Goal: Task Accomplishment & Management: Manage account settings

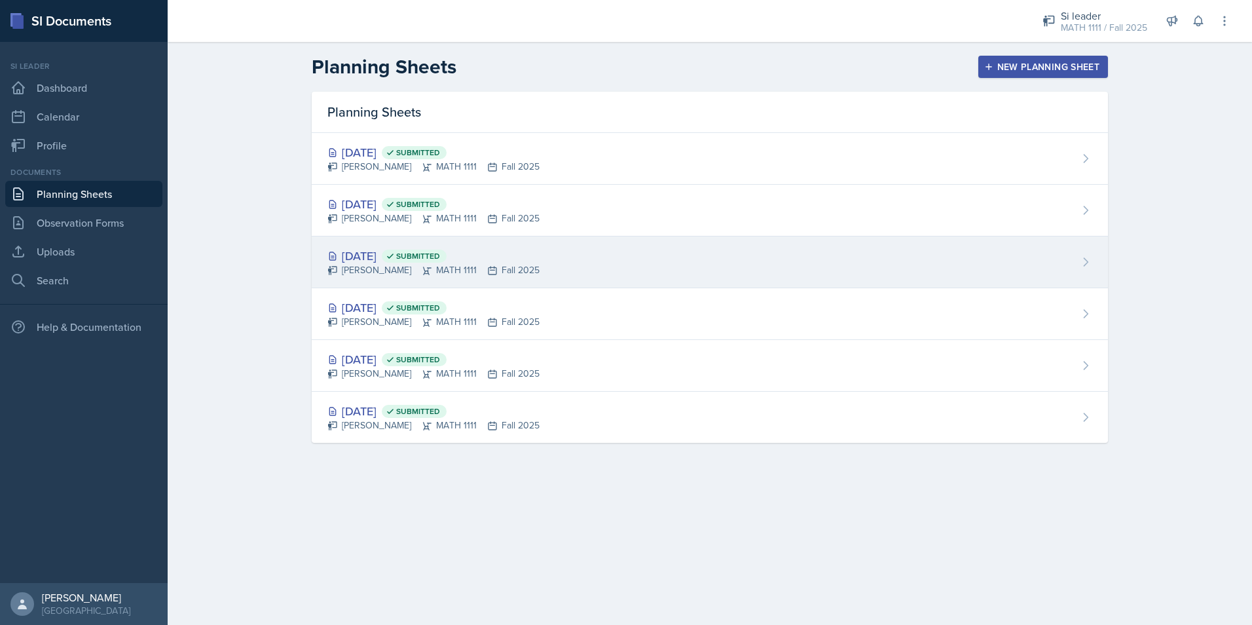
click at [401, 250] on div "[DATE] Submitted" at bounding box center [433, 256] width 212 height 18
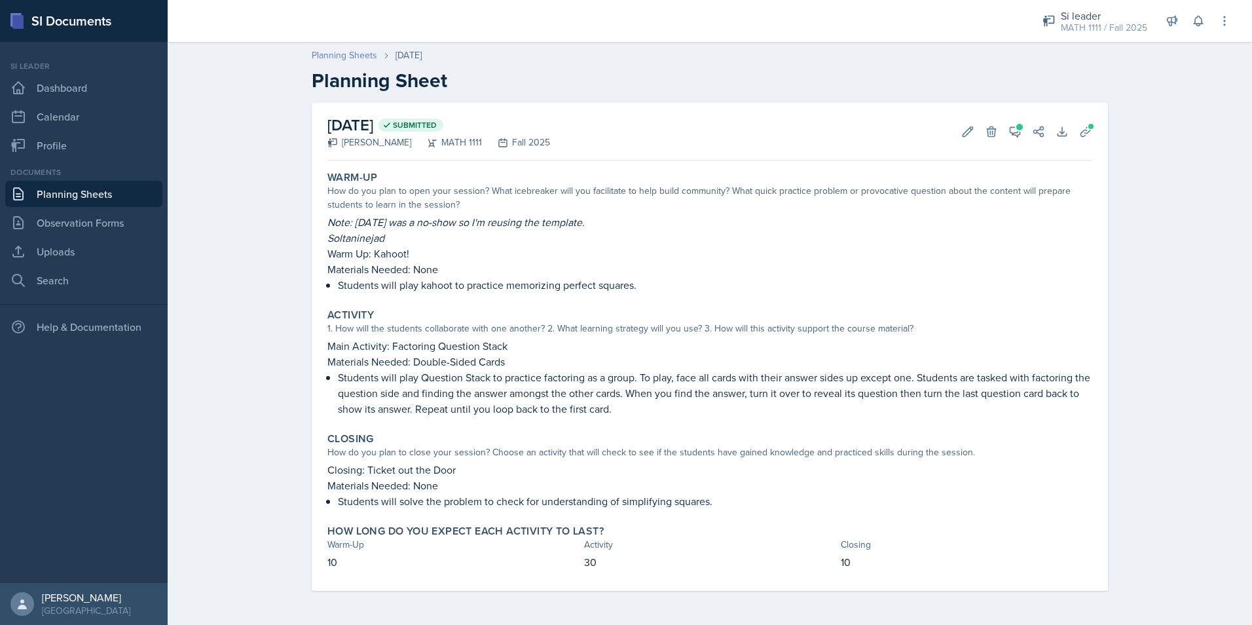
click at [359, 58] on link "Planning Sheets" at bounding box center [344, 55] width 65 height 14
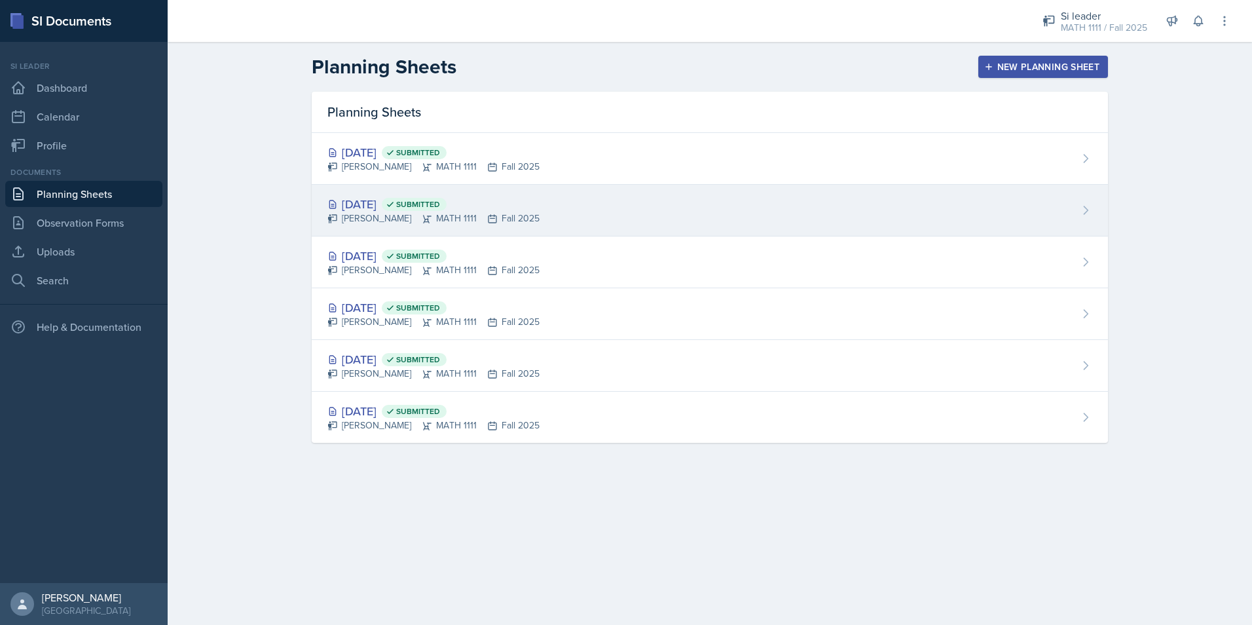
click at [384, 200] on div "[DATE] Submitted" at bounding box center [433, 204] width 212 height 18
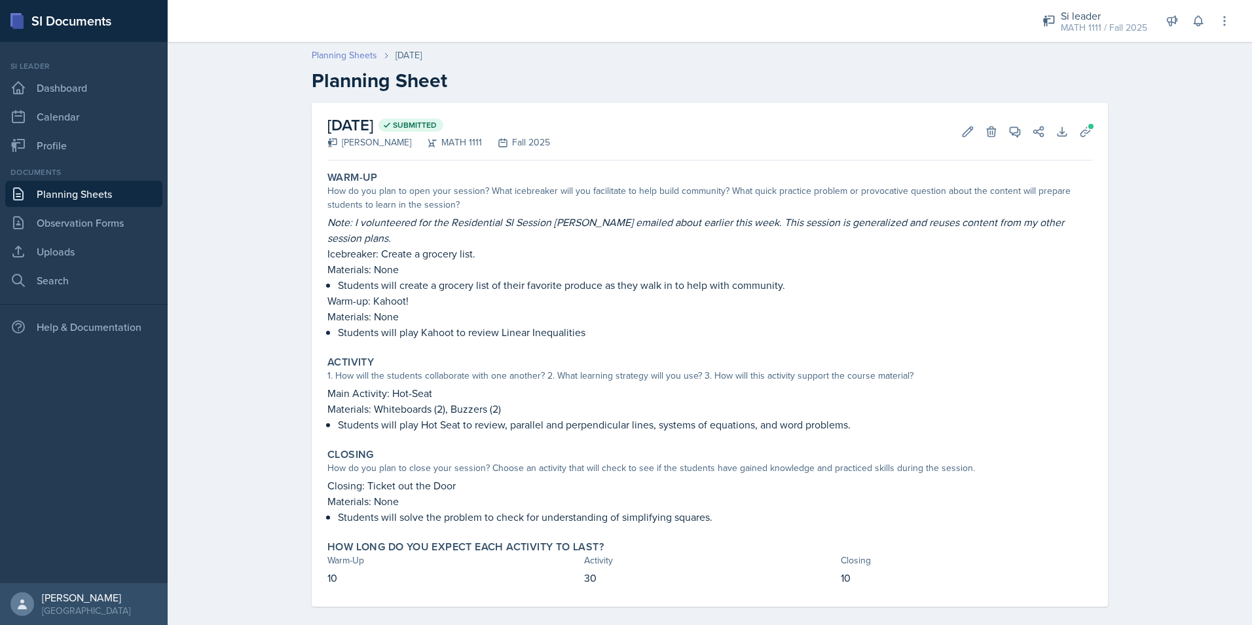
click at [355, 53] on link "Planning Sheets" at bounding box center [344, 55] width 65 height 14
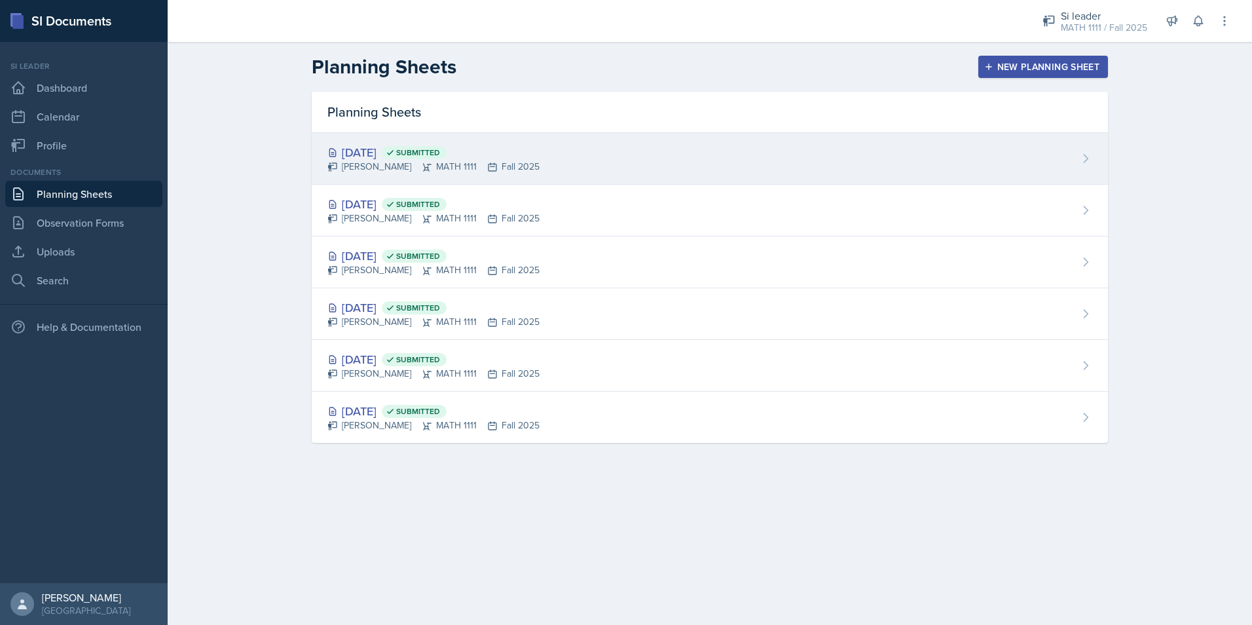
click at [378, 154] on div "[DATE] Submitted" at bounding box center [433, 152] width 212 height 18
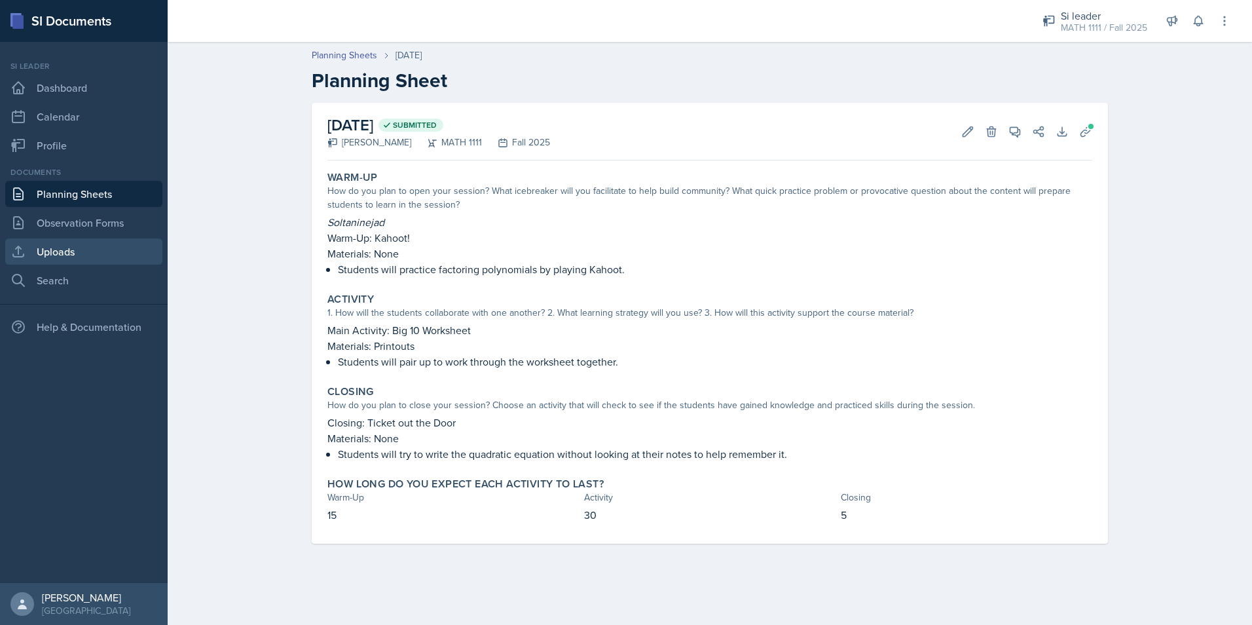
click at [124, 251] on link "Uploads" at bounding box center [83, 251] width 157 height 26
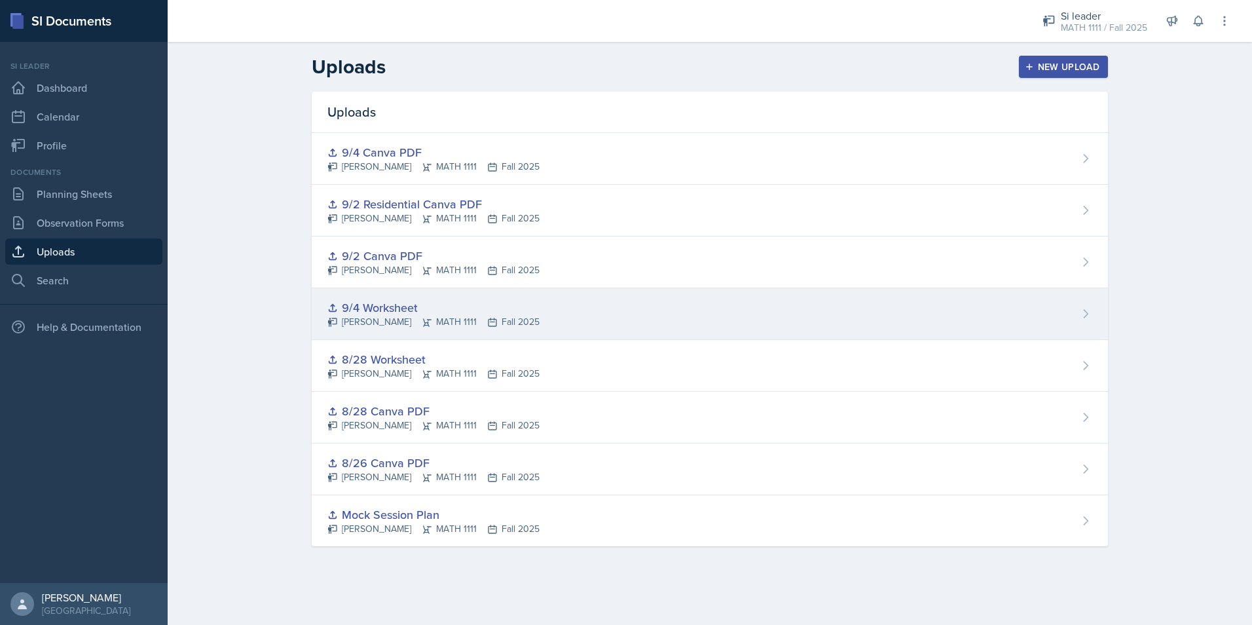
click at [398, 308] on div "9/4 Worksheet" at bounding box center [433, 308] width 212 height 18
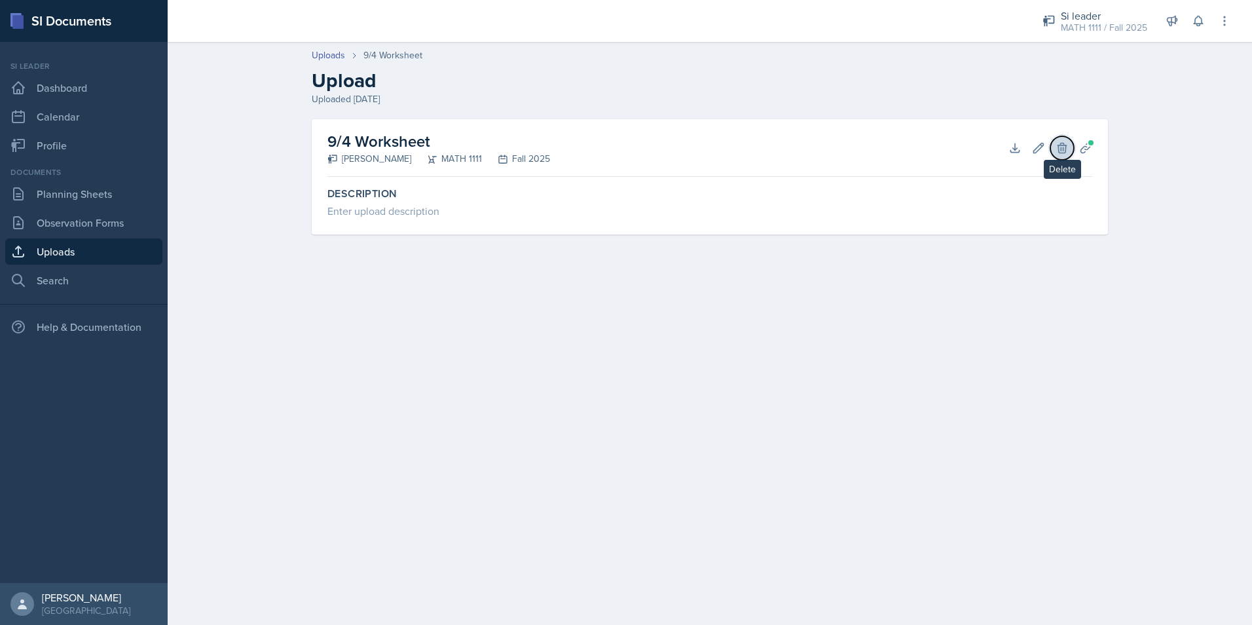
click at [1055, 151] on button "Delete" at bounding box center [1062, 148] width 24 height 24
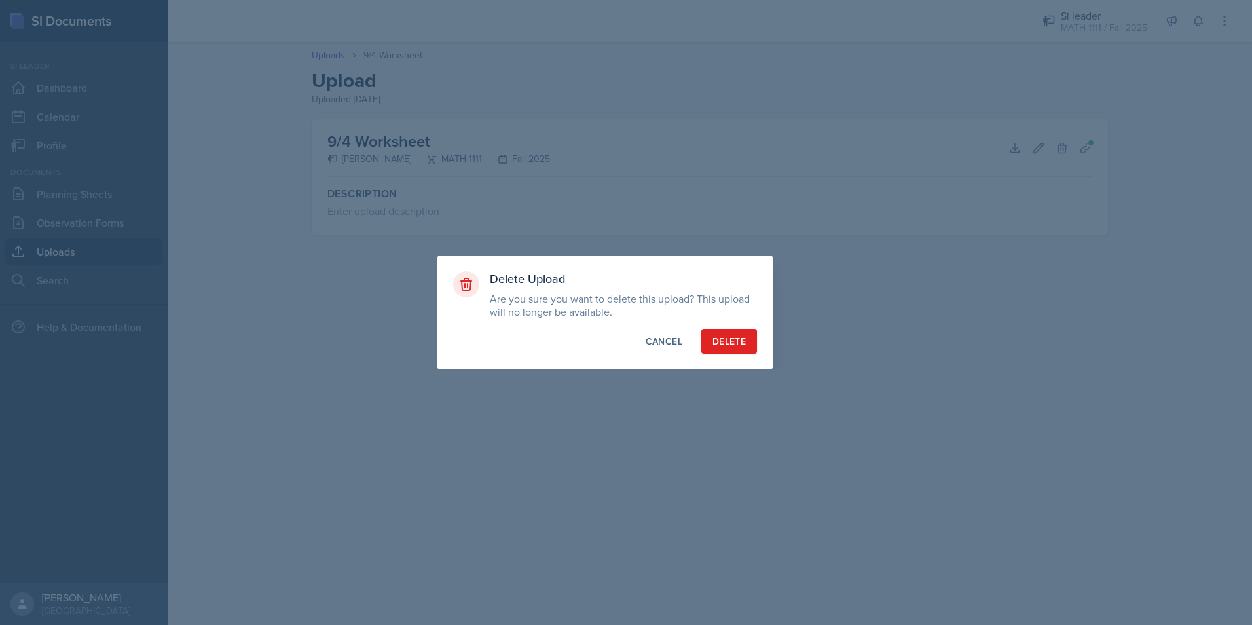
click at [1046, 266] on div at bounding box center [626, 312] width 1252 height 625
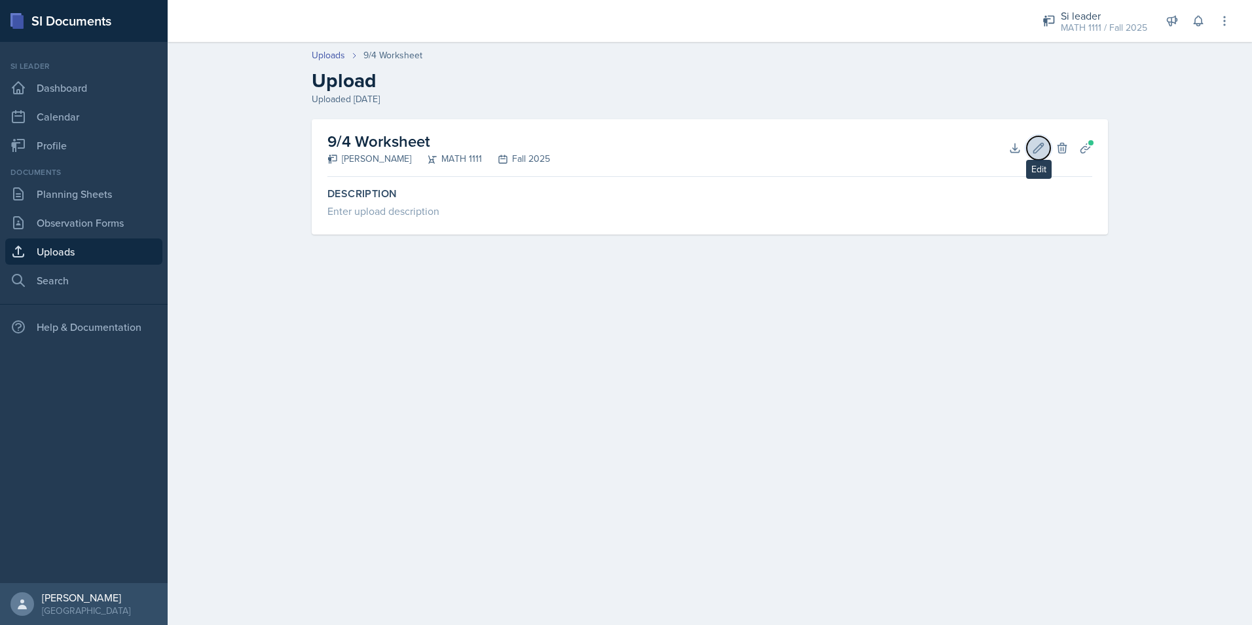
click at [1036, 150] on icon at bounding box center [1038, 147] width 13 height 13
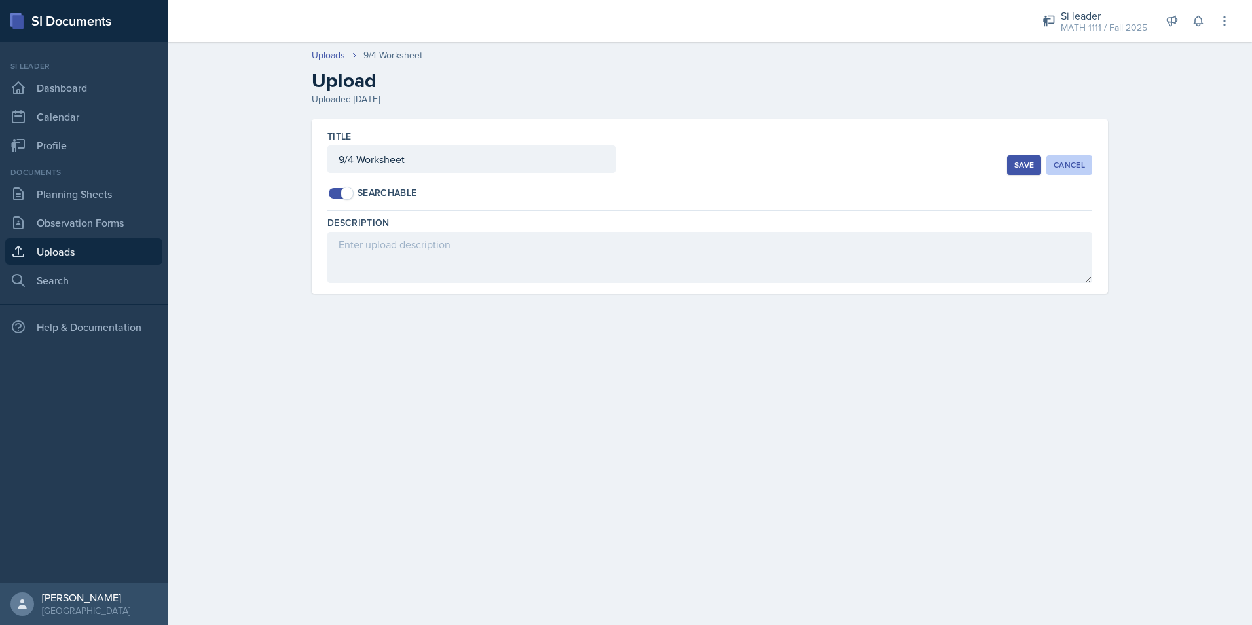
click at [1071, 160] on div "Cancel" at bounding box center [1068, 165] width 31 height 10
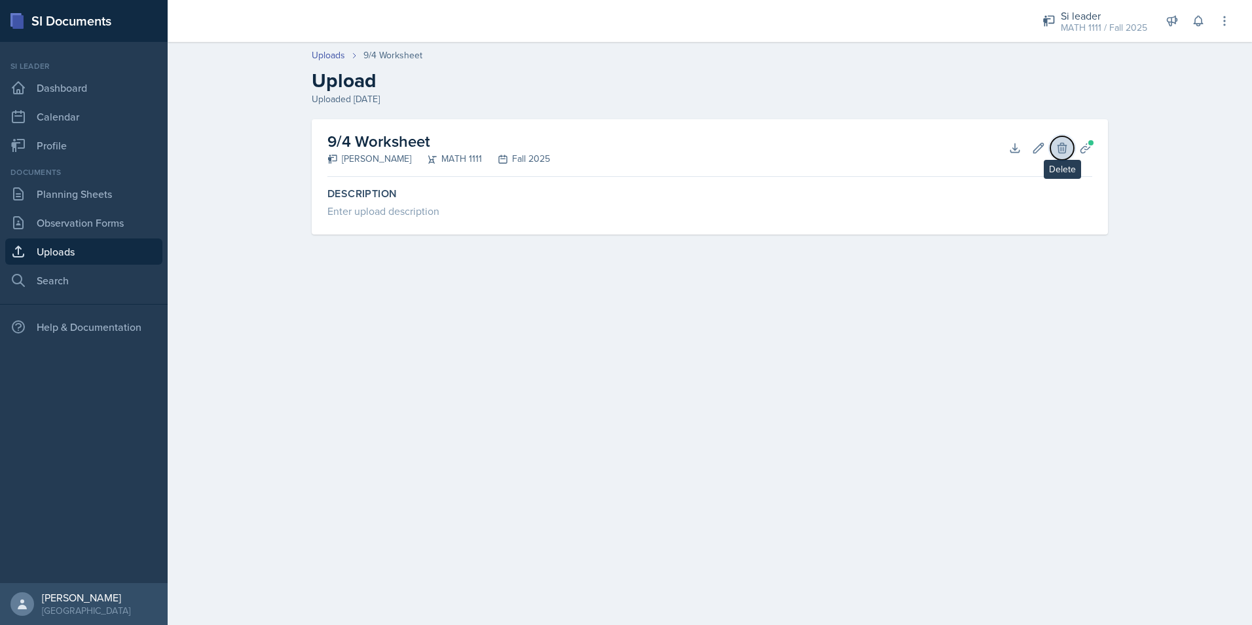
click at [1068, 146] on button "Delete" at bounding box center [1062, 148] width 24 height 24
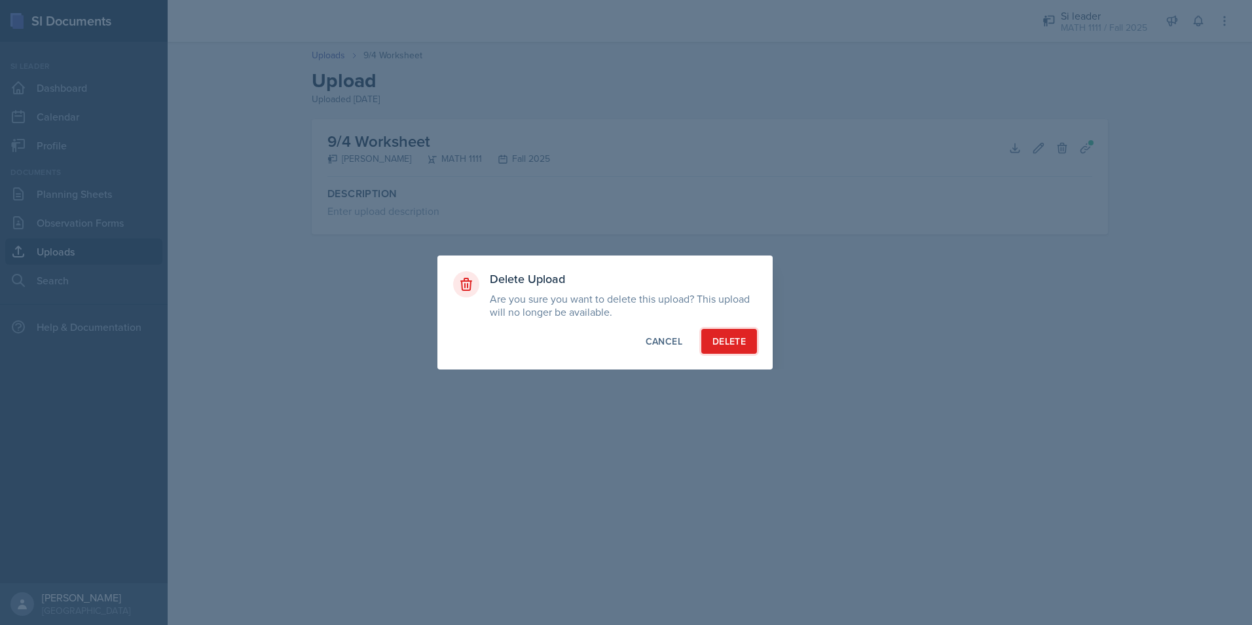
click at [731, 342] on div "Delete" at bounding box center [728, 341] width 33 height 13
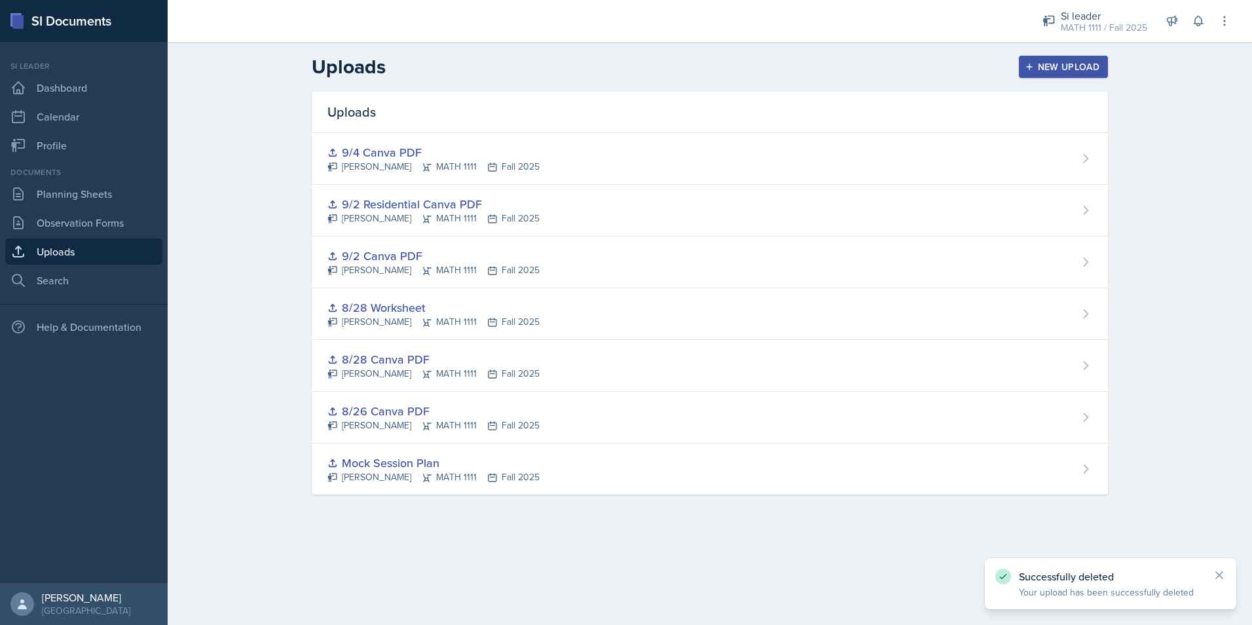
click at [1058, 59] on button "New Upload" at bounding box center [1064, 67] width 90 height 22
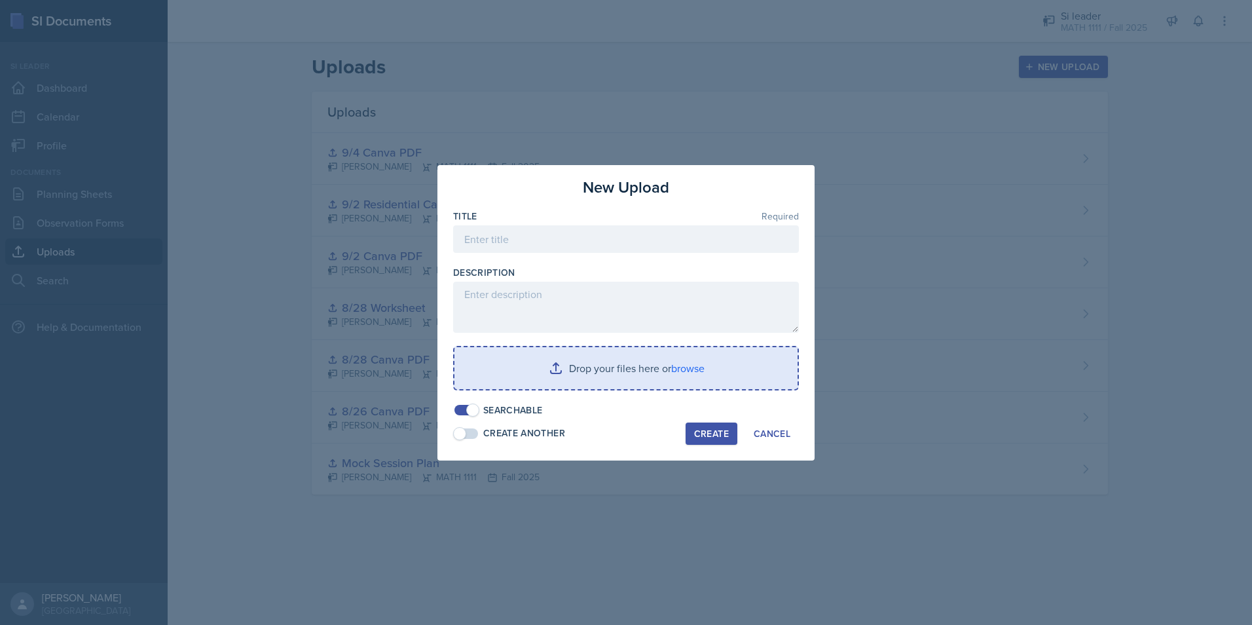
click at [552, 352] on input "file" at bounding box center [625, 368] width 343 height 42
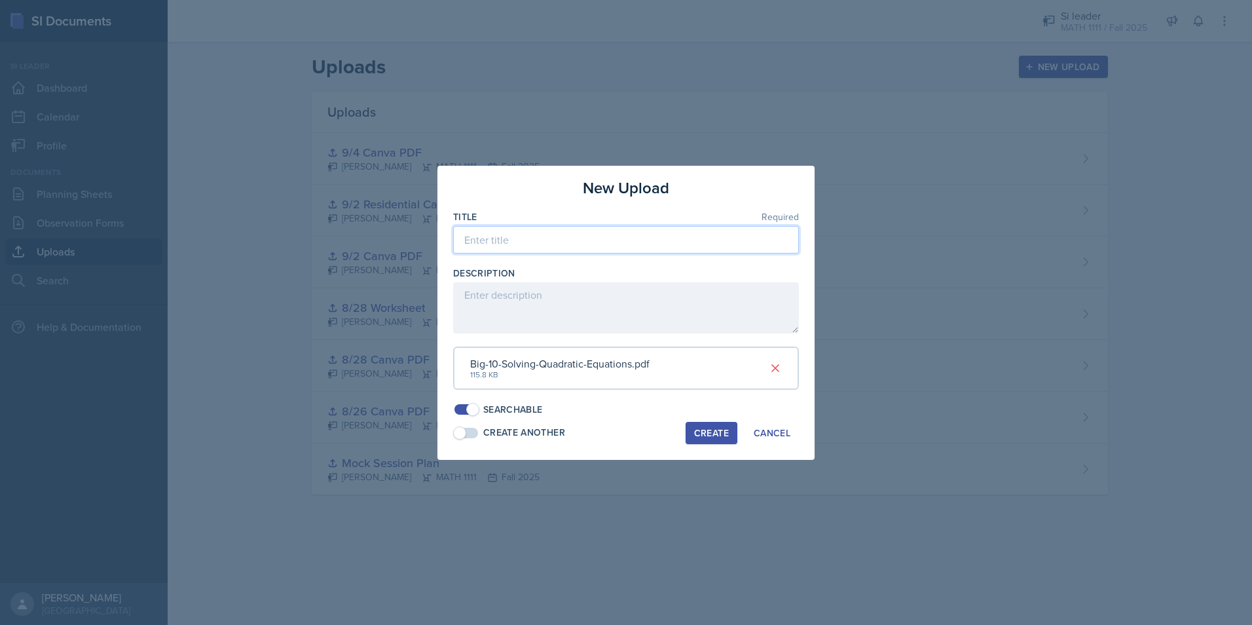
click at [601, 240] on input at bounding box center [626, 239] width 346 height 27
type input "9/4 Worksheet"
click at [712, 429] on div "Create" at bounding box center [711, 433] width 35 height 10
